Goal: Transaction & Acquisition: Download file/media

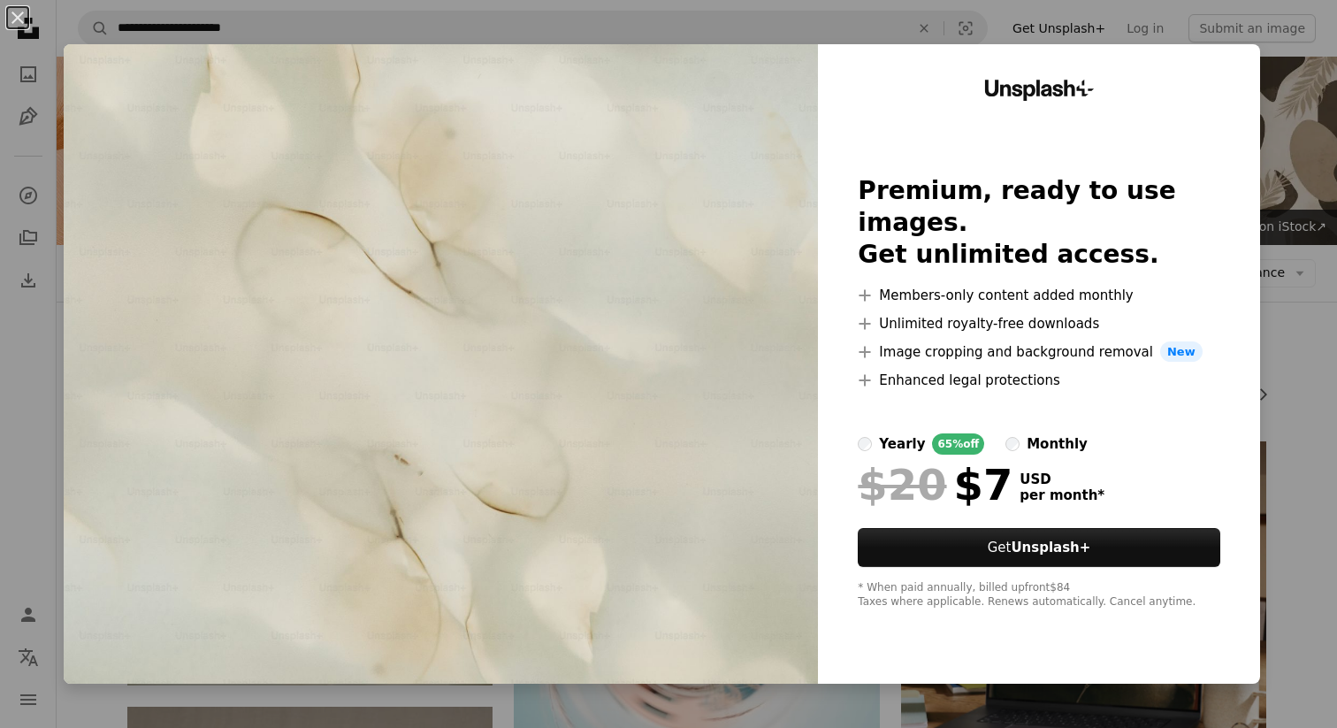
scroll to position [97, 0]
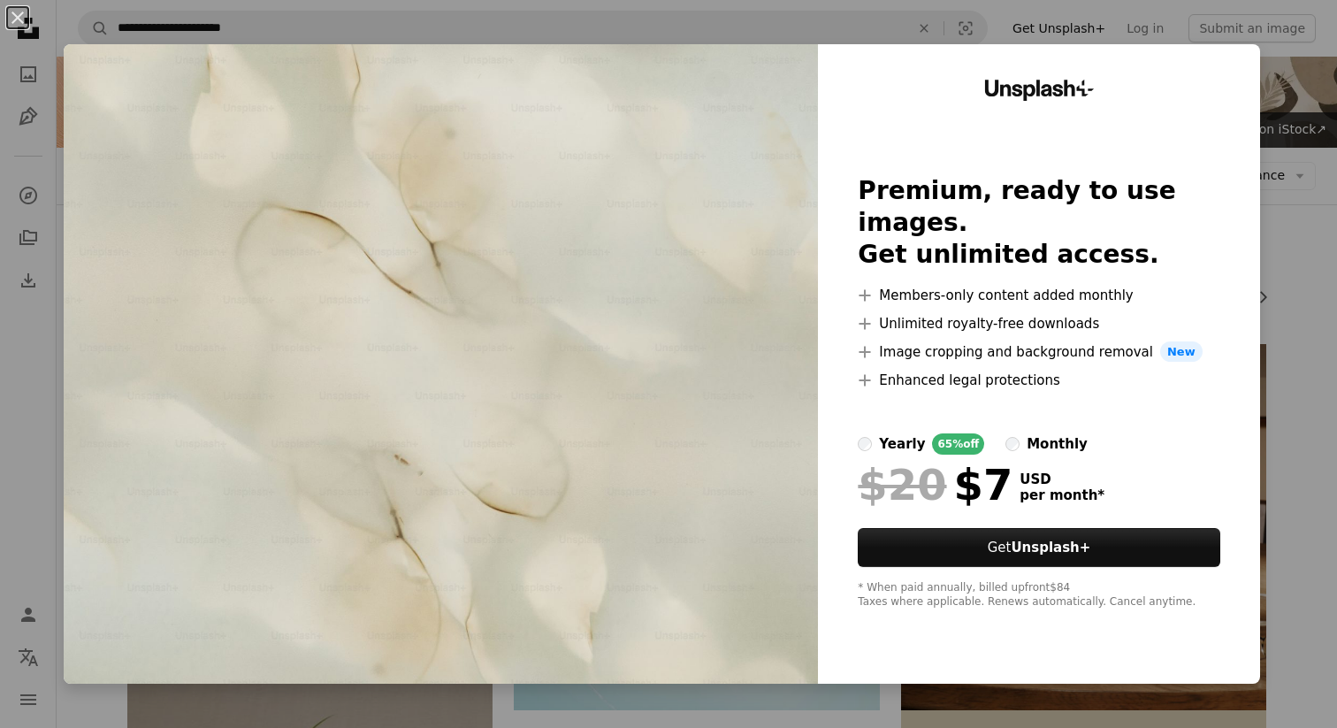
click at [1288, 100] on div "An X shape Unsplash+ Premium, ready to use images. Get unlimited access. A plus…" at bounding box center [668, 364] width 1337 height 728
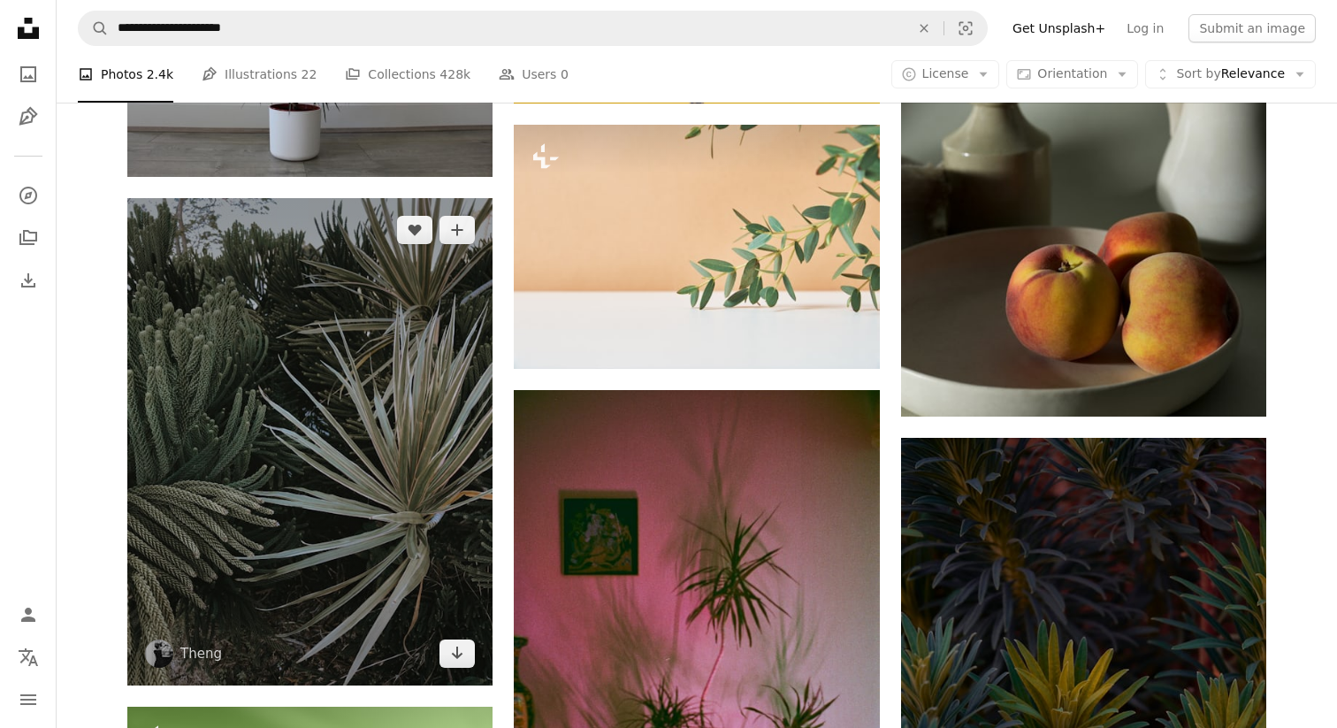
scroll to position [1322, 0]
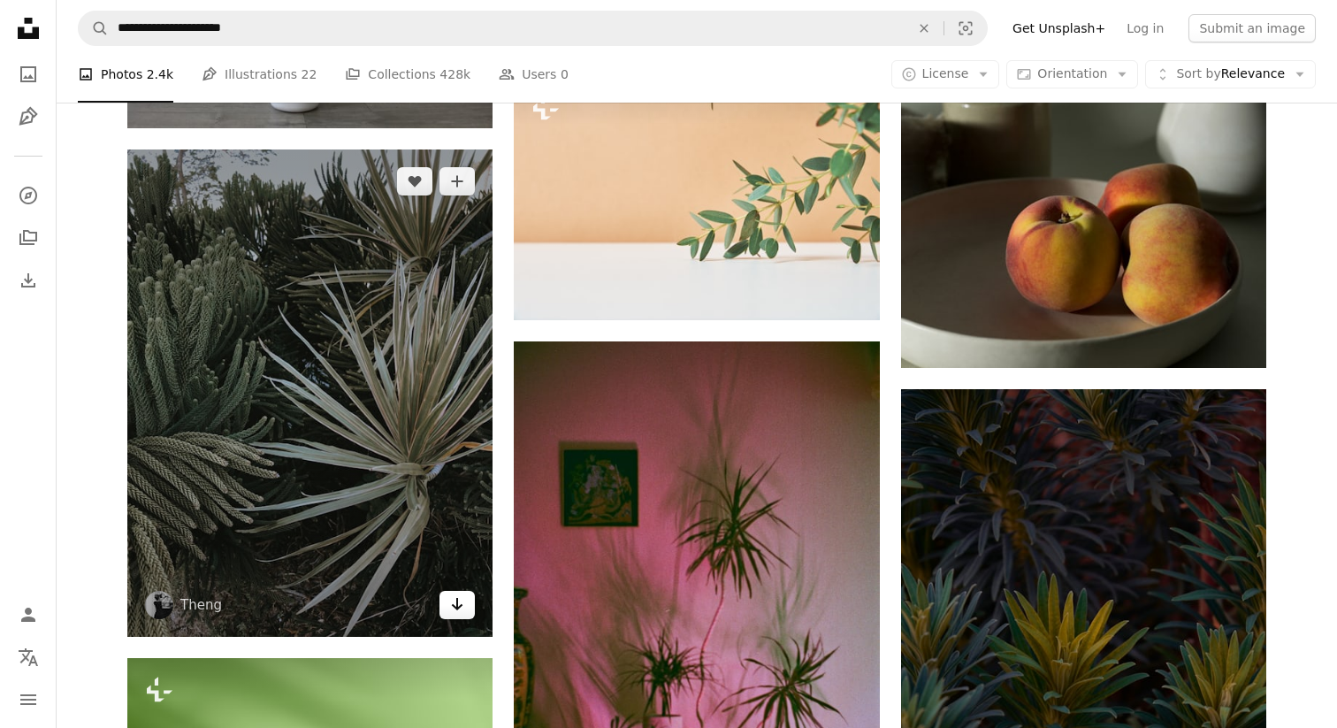
click at [455, 592] on link "Arrow pointing down" at bounding box center [456, 605] width 35 height 28
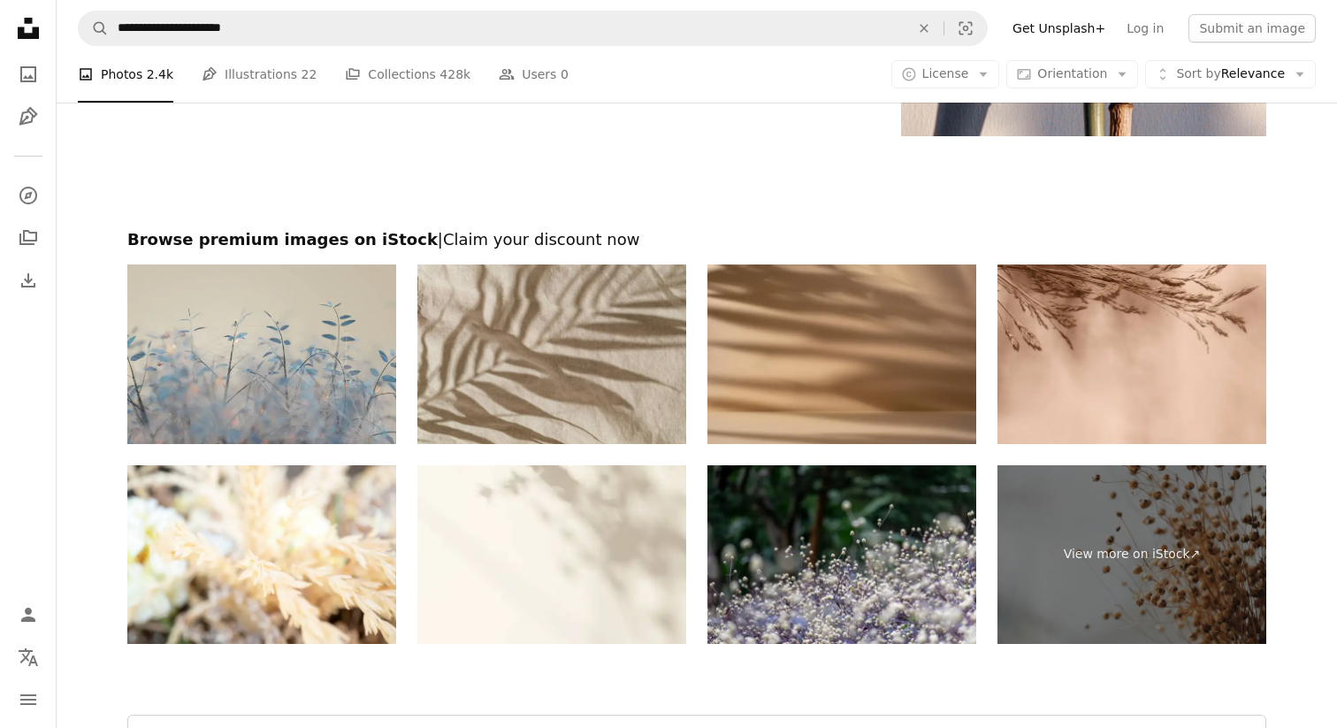
scroll to position [3999, 0]
